Goal: Navigation & Orientation: Find specific page/section

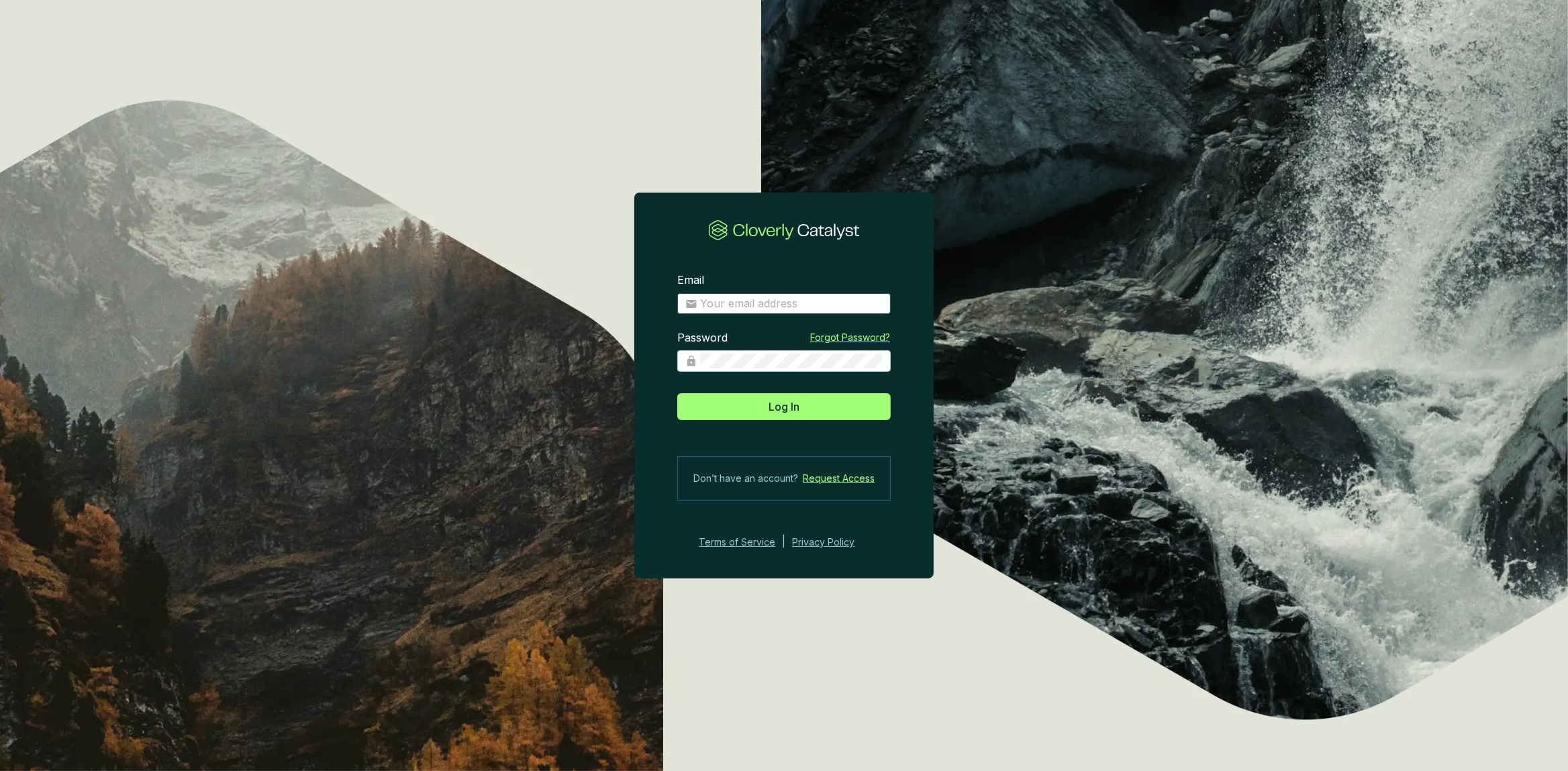
click at [755, 295] on span at bounding box center [783, 303] width 213 height 21
type input "[PERSON_NAME][EMAIL_ADDRESS][DOMAIN_NAME]"
click at [677, 393] on button "Log In" at bounding box center [783, 406] width 213 height 27
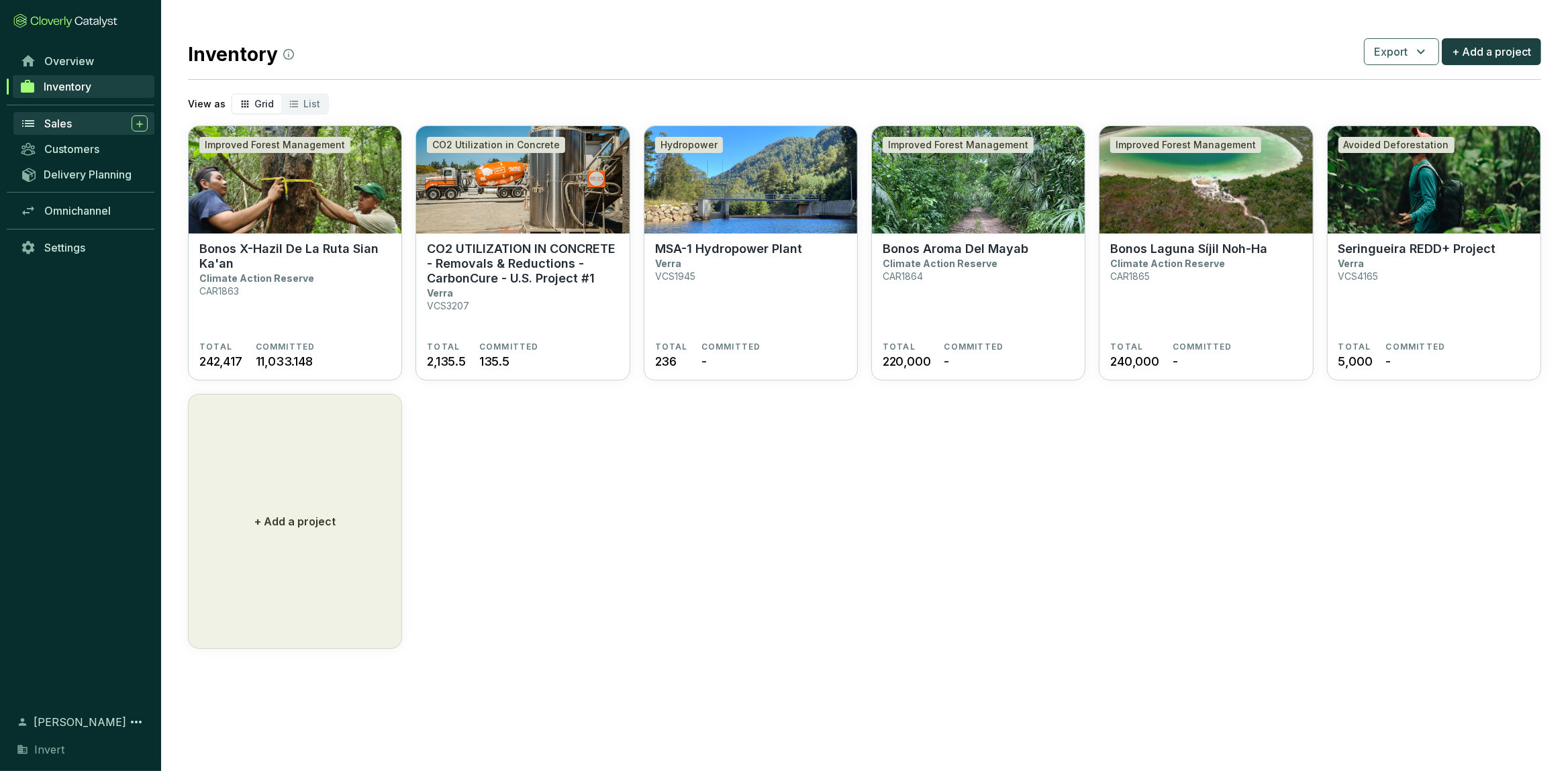
click at [83, 121] on div "Sales" at bounding box center [95, 123] width 103 height 16
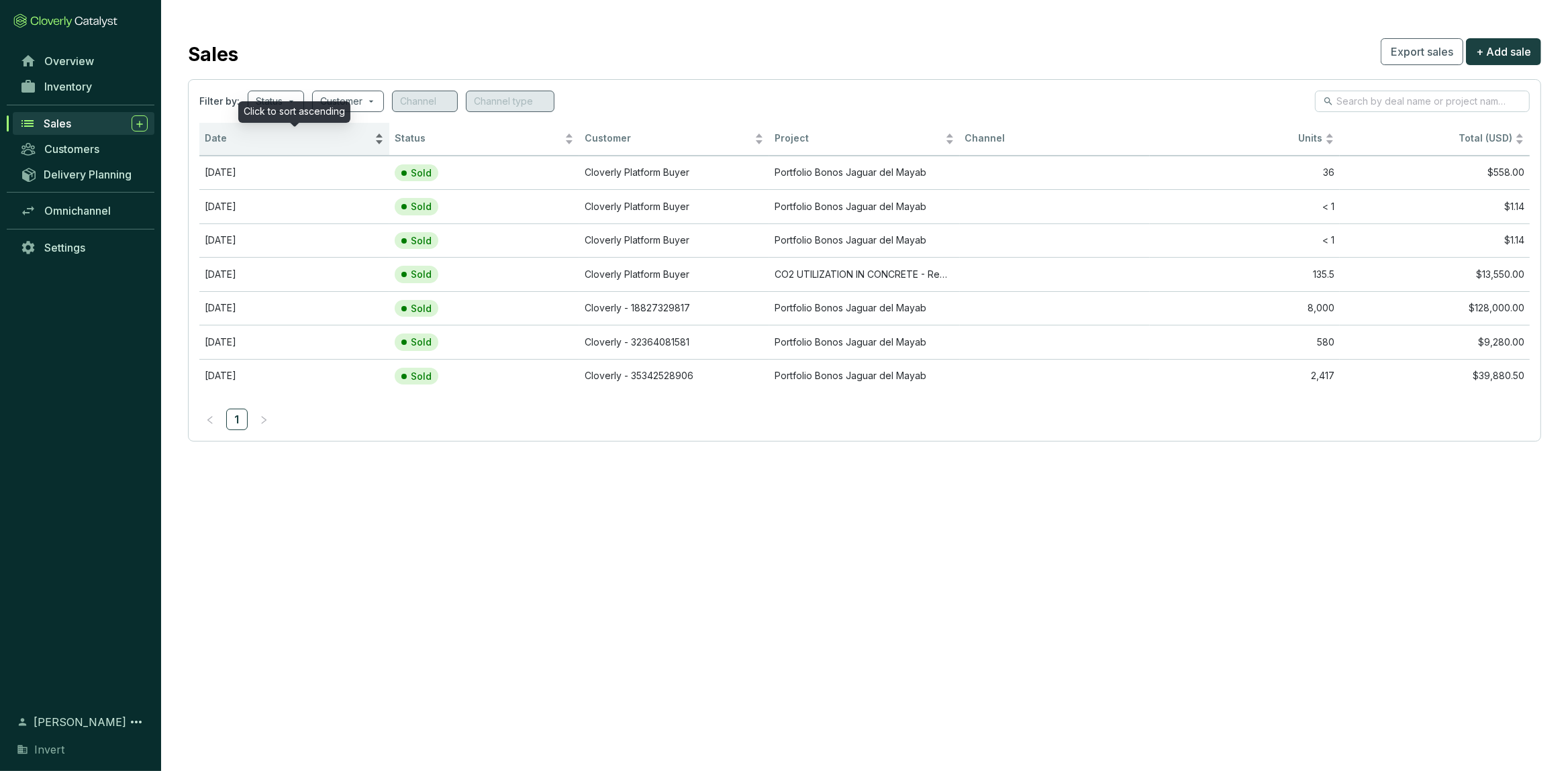
click at [229, 132] on div "Date" at bounding box center [294, 139] width 179 height 16
click at [71, 162] on div "Delivery Planning" at bounding box center [80, 174] width 161 height 25
click at [71, 174] on span "Delivery Planning" at bounding box center [88, 174] width 88 height 13
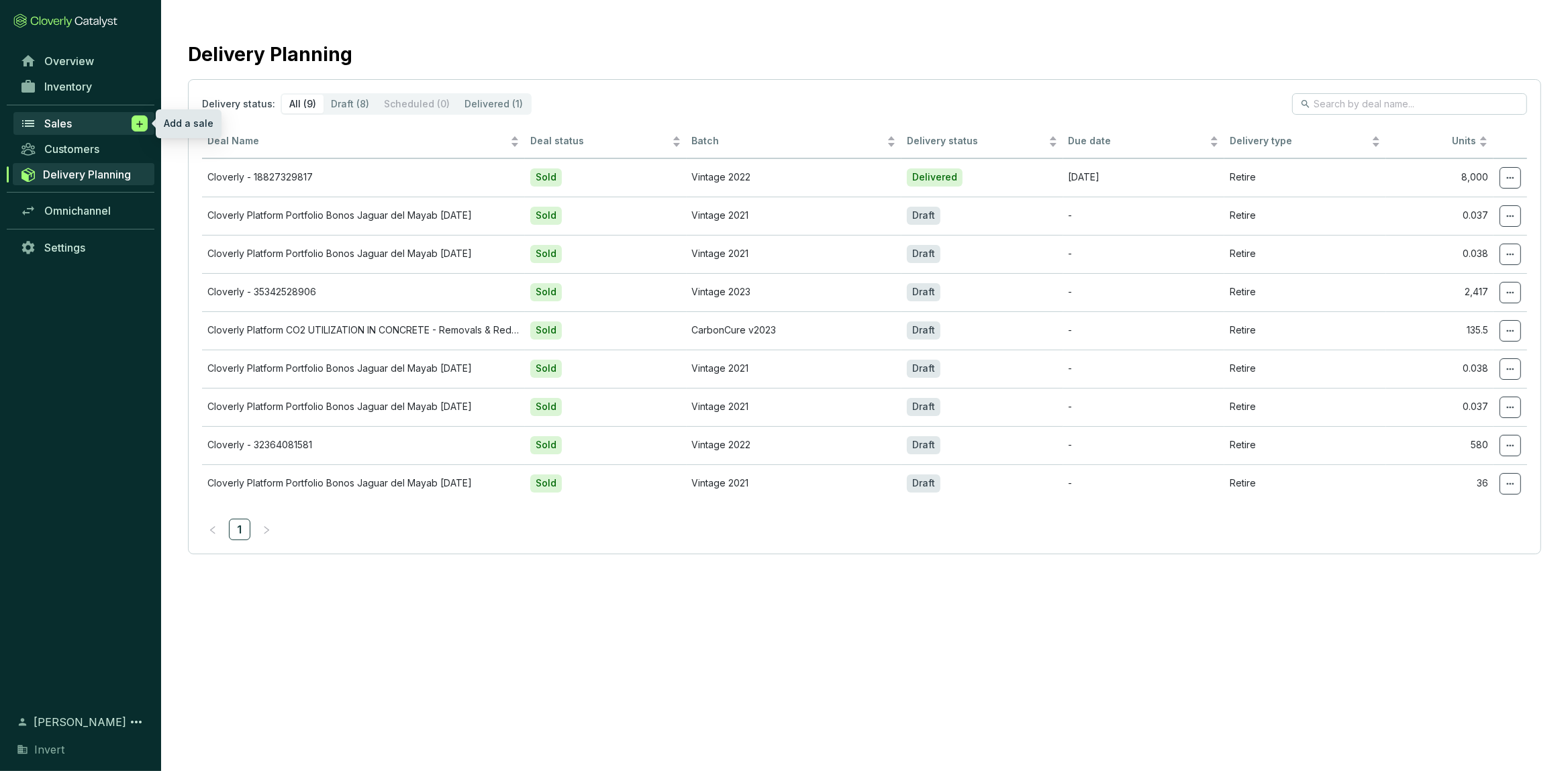
click at [133, 126] on span at bounding box center [140, 123] width 16 height 16
click at [101, 86] on link "Inventory" at bounding box center [83, 86] width 141 height 23
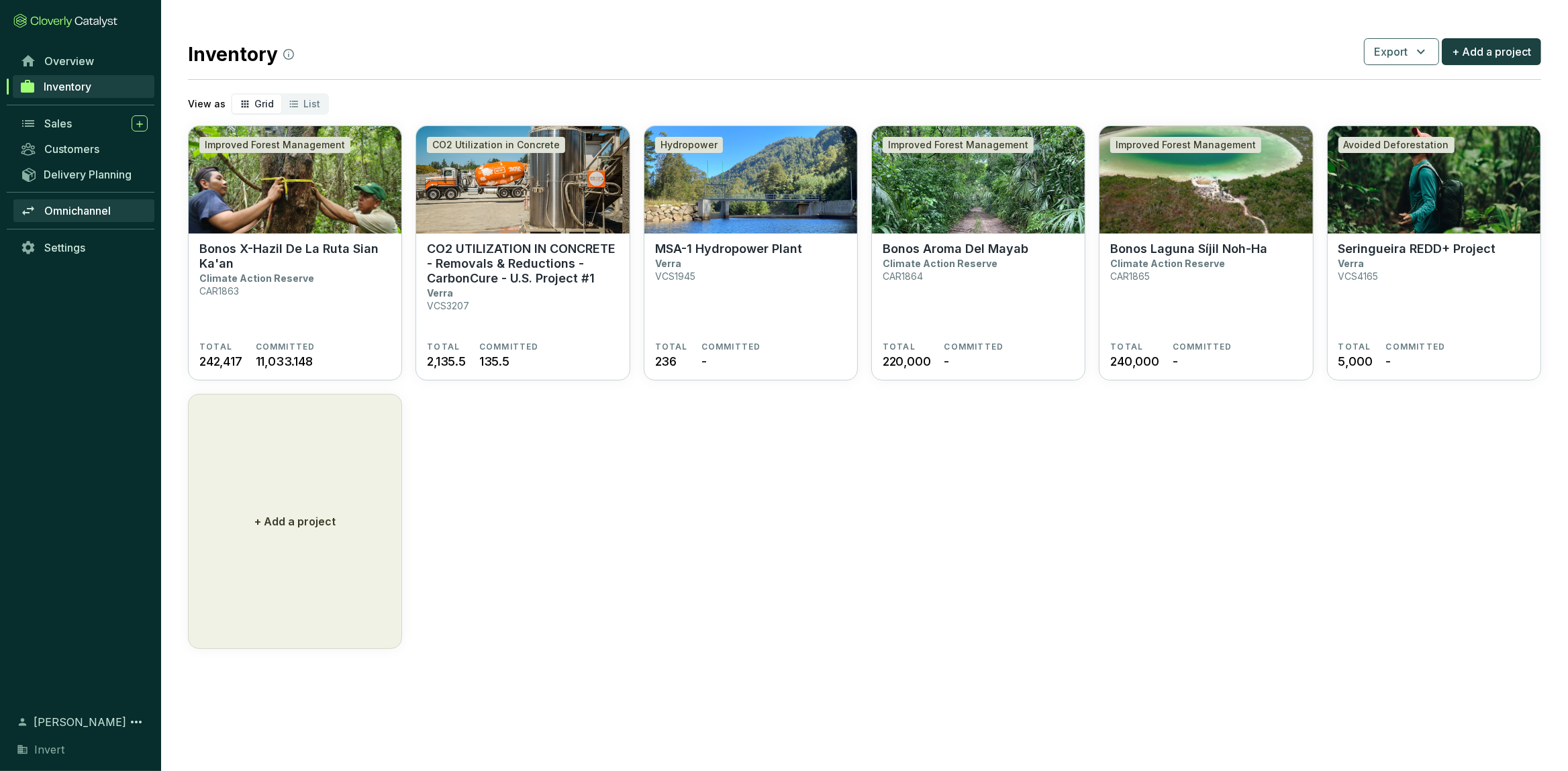
click at [87, 221] on link "Omnichannel" at bounding box center [83, 210] width 141 height 23
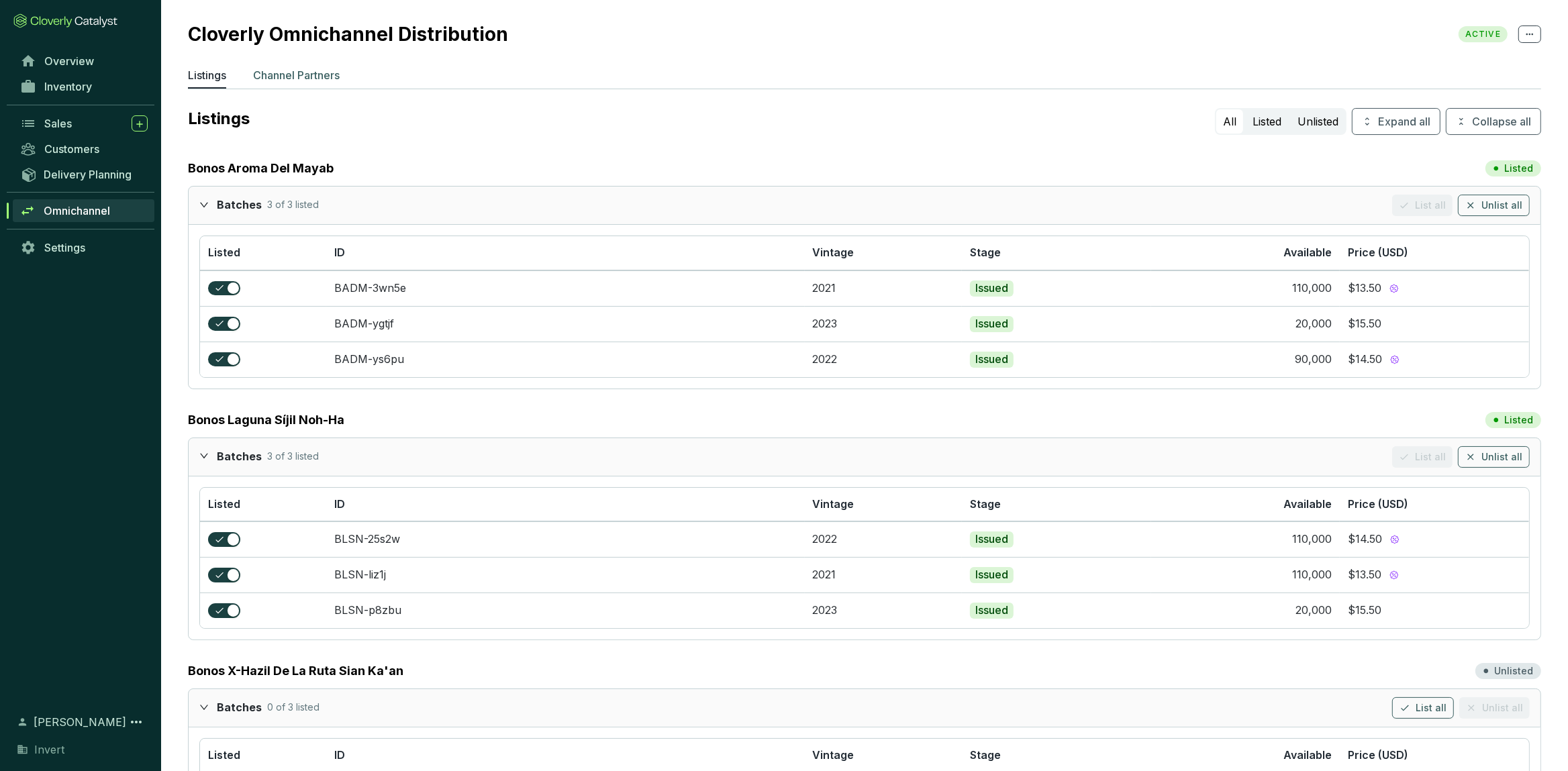
click at [311, 69] on p "Channel Partners" at bounding box center [296, 75] width 87 height 16
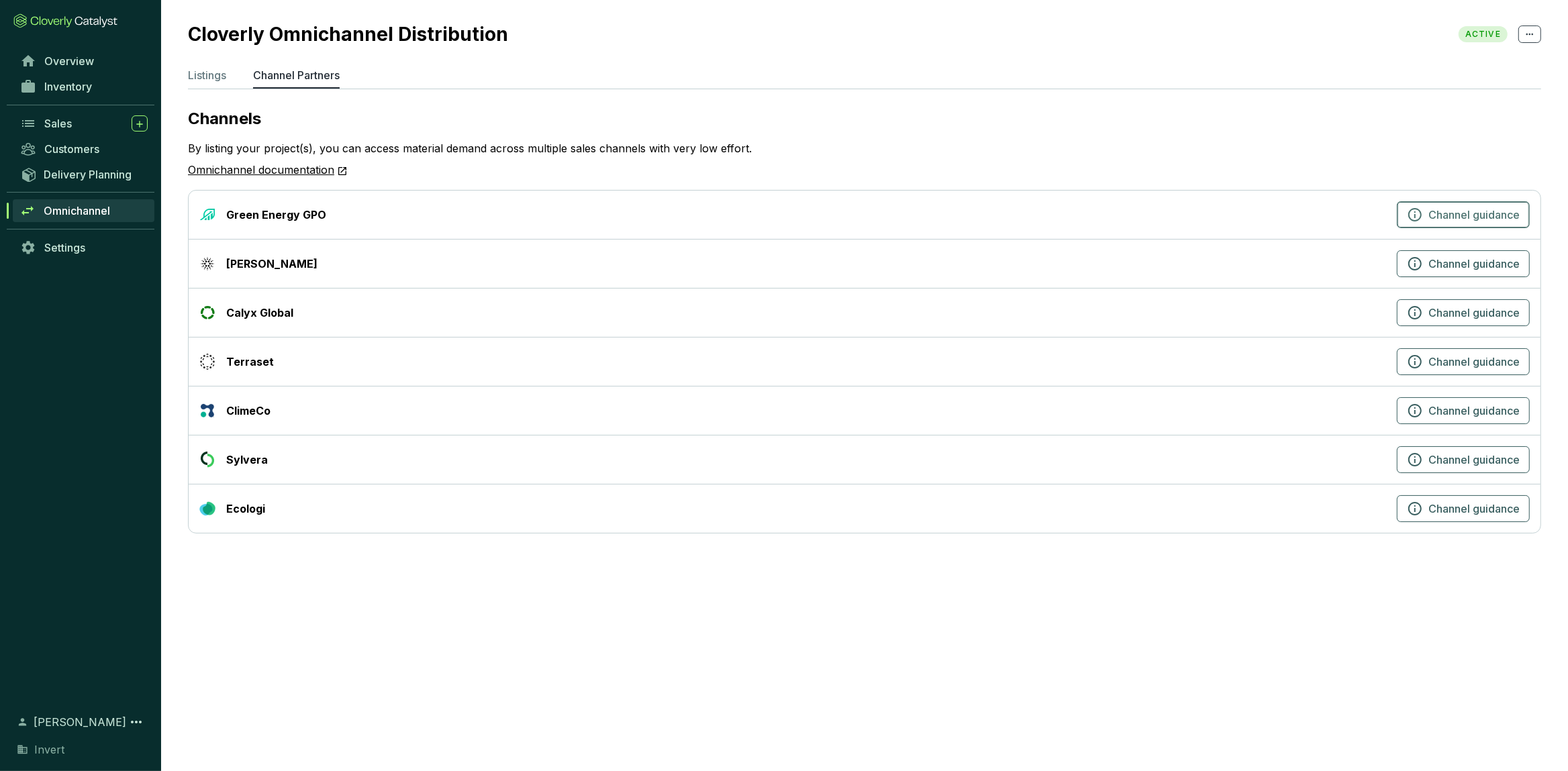
click at [1432, 215] on span "Channel guidance" at bounding box center [1473, 215] width 91 height 16
click at [1460, 265] on span "Channel guidance" at bounding box center [1473, 264] width 91 height 16
click at [1415, 323] on button "Channel guidance" at bounding box center [1463, 312] width 133 height 27
